Goal: Task Accomplishment & Management: Manage account settings

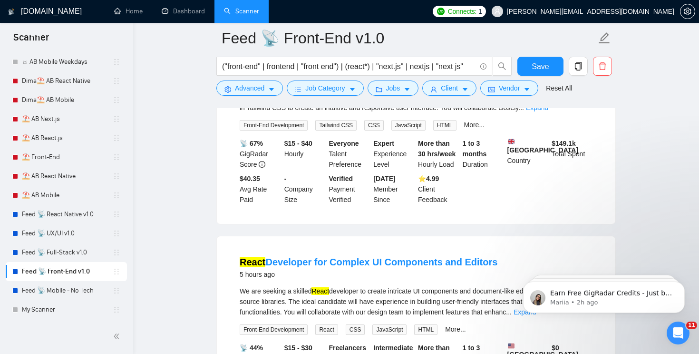
scroll to position [168, 0]
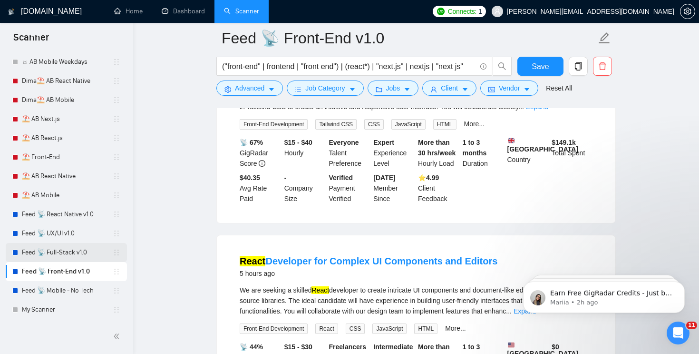
click at [45, 244] on link "Feed 📡 Full-Stack v1.0" at bounding box center [67, 252] width 91 height 19
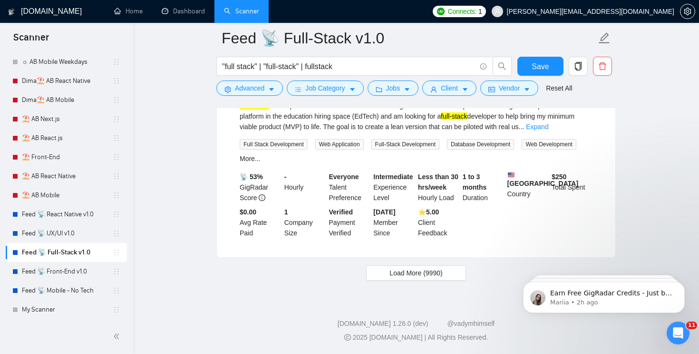
scroll to position [2062, 0]
click at [398, 268] on span "Load More (9990)" at bounding box center [416, 272] width 53 height 10
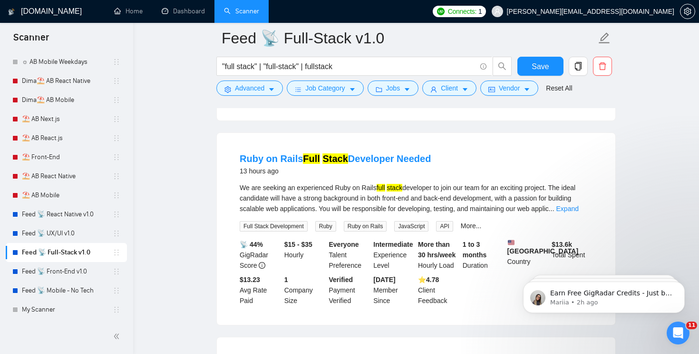
scroll to position [2182, 0]
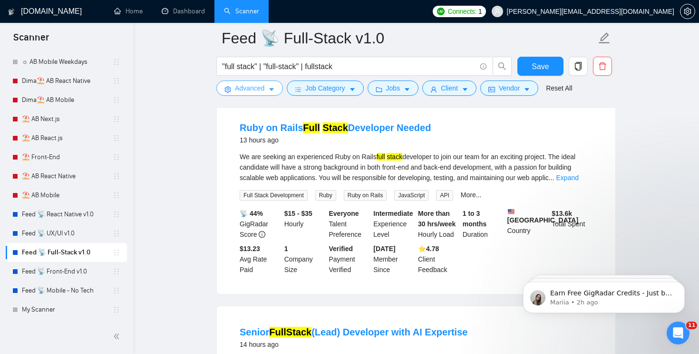
click at [265, 88] on span "Advanced" at bounding box center [249, 88] width 29 height 10
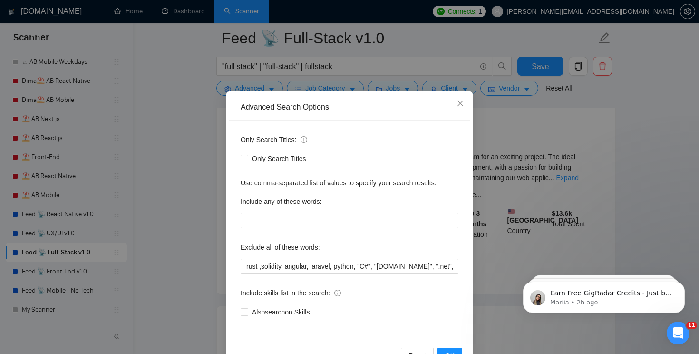
scroll to position [21, 0]
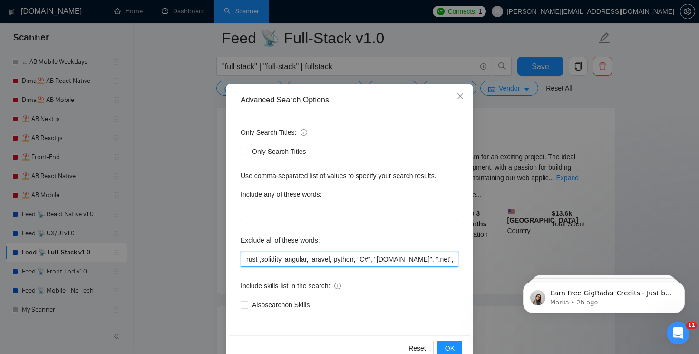
click at [255, 258] on input "rust ,solidity, angular, laravel, python, "C#", "[DOMAIN_NAME]", ".net", "dotne…" at bounding box center [350, 258] width 218 height 15
type input "rust ,solidity, angular, laravel, python, "C#", "[DOMAIN_NAME]", ".net", "dotne…"
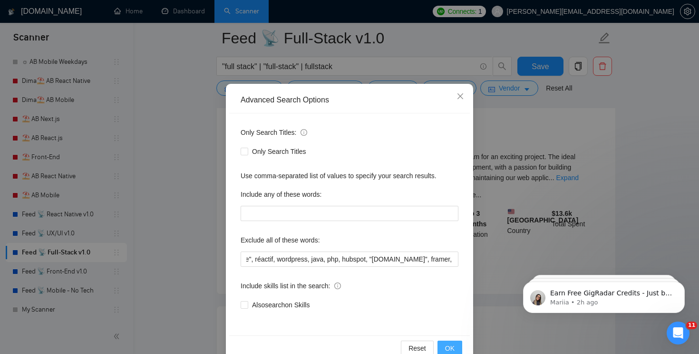
click at [452, 346] on span "OK" at bounding box center [450, 348] width 10 height 10
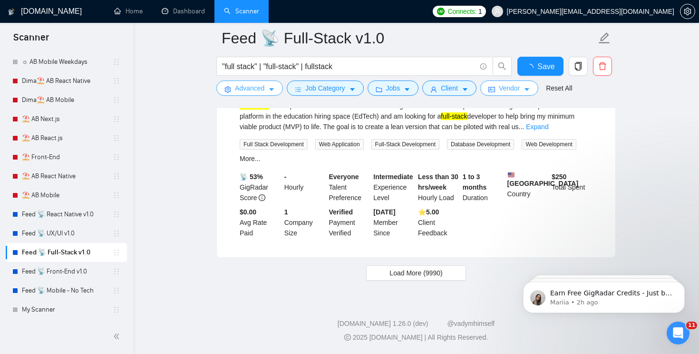
scroll to position [2062, 0]
click at [535, 70] on span "Save" at bounding box center [540, 66] width 17 height 12
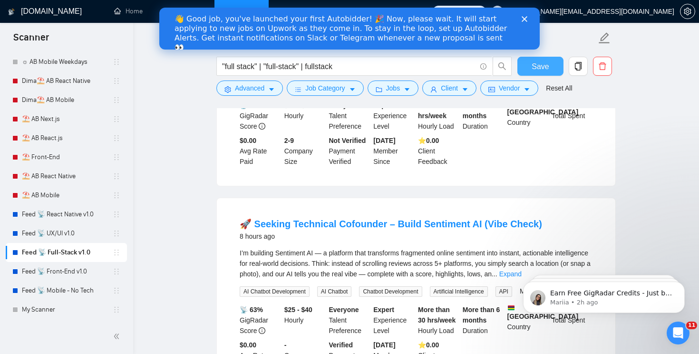
scroll to position [0, 0]
click at [524, 19] on polygon "Close" at bounding box center [525, 19] width 6 height 6
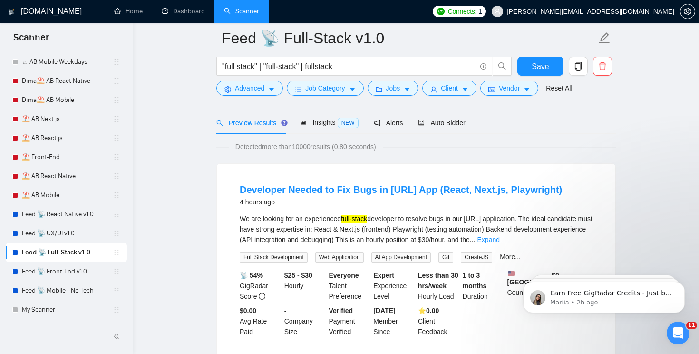
scroll to position [209, 0]
